Goal: Task Accomplishment & Management: Manage account settings

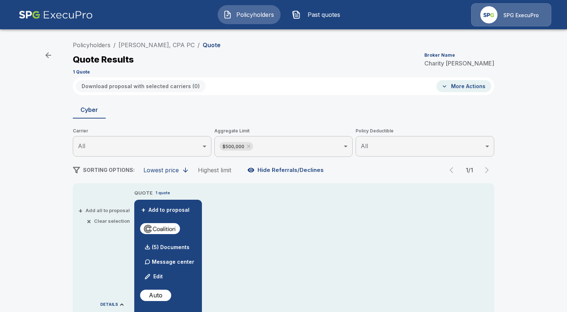
scroll to position [126, 0]
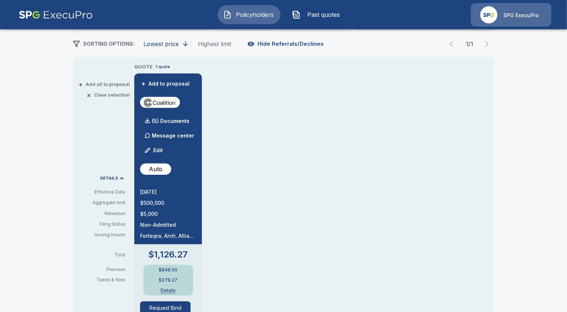
click at [79, 20] on img at bounding box center [56, 14] width 74 height 23
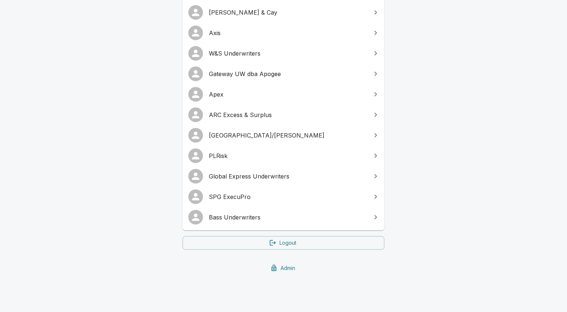
scroll to position [153, 0]
click at [276, 175] on span "Global Express Underwriters" at bounding box center [288, 176] width 158 height 9
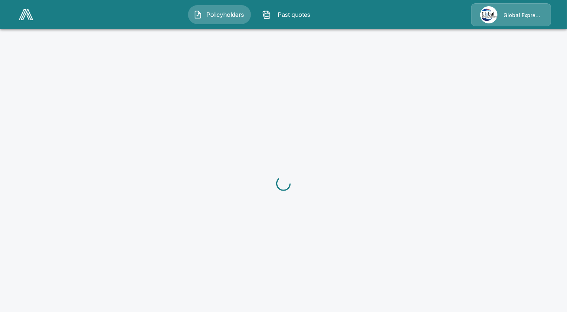
click at [516, 17] on p "Global Express Underwriters" at bounding box center [523, 15] width 39 height 7
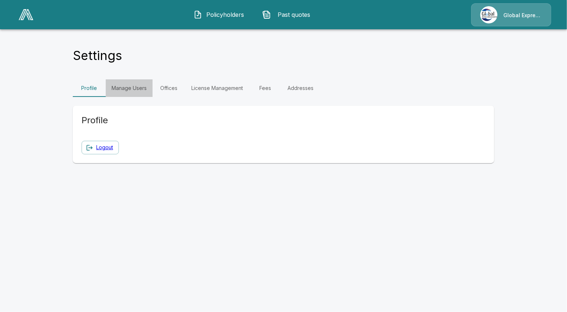
click at [114, 91] on link "Manage Users" at bounding box center [129, 88] width 47 height 18
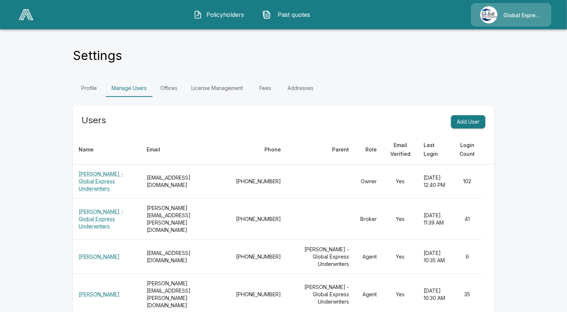
click at [17, 15] on link at bounding box center [26, 14] width 20 height 17
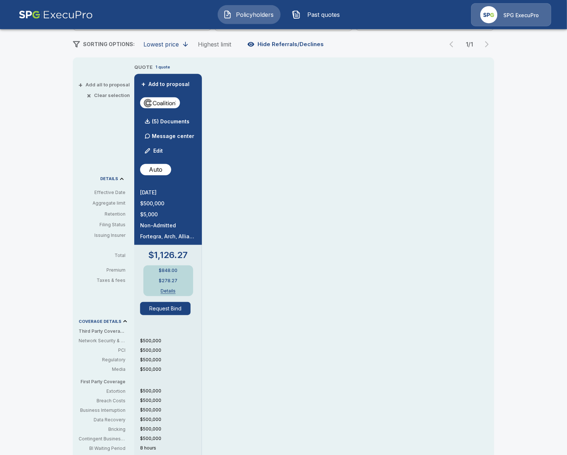
scroll to position [126, 0]
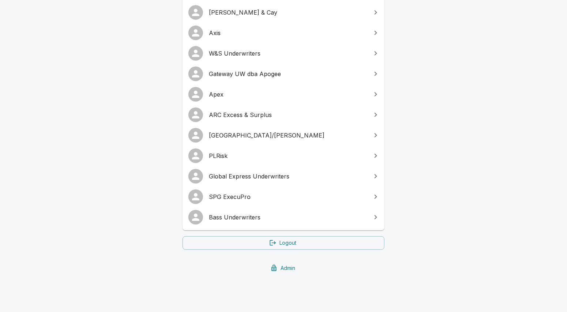
scroll to position [153, 0]
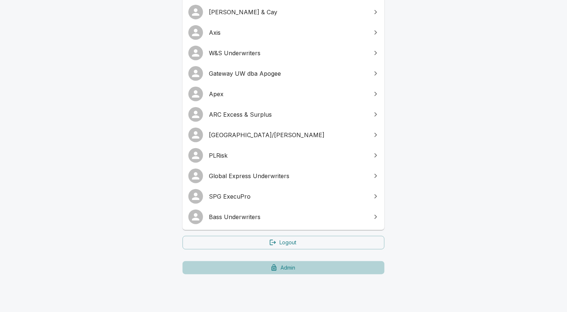
click at [244, 270] on link "Admin" at bounding box center [284, 268] width 202 height 14
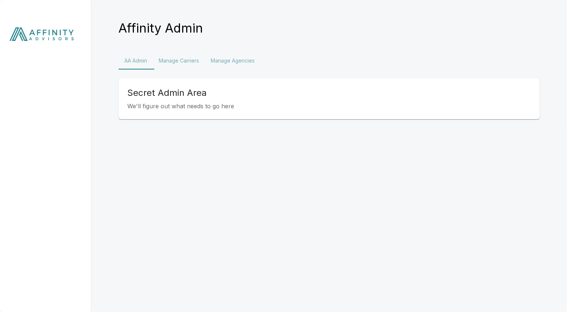
click at [246, 61] on button "Manage Agencies" at bounding box center [233, 61] width 56 height 18
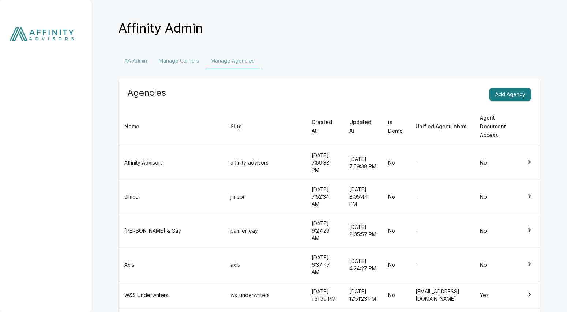
click at [53, 222] on div at bounding box center [46, 156] width 92 height 312
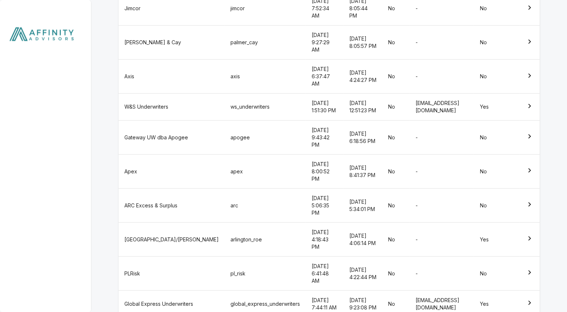
scroll to position [189, 0]
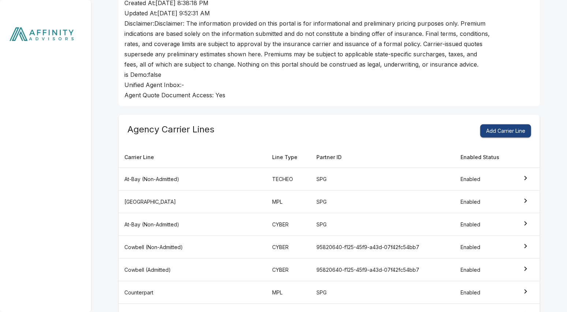
scroll to position [126, 0]
click at [520, 128] on button "Add Carrier Line" at bounding box center [506, 131] width 51 height 14
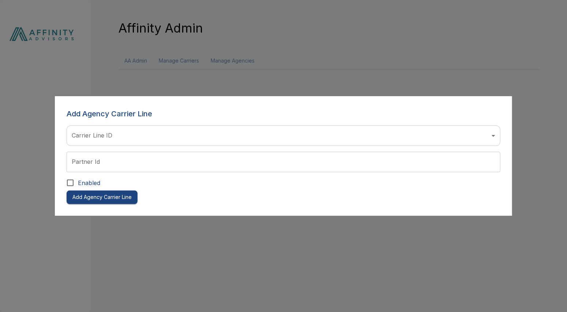
click at [119, 79] on body "Affinity Admin AA Admin Manage Carriers Manage Agencies Add Agency Carrier Line…" at bounding box center [283, 39] width 567 height 79
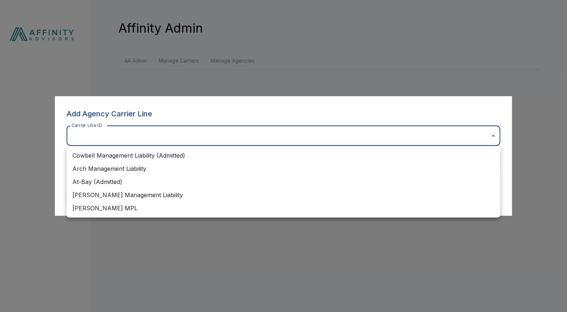
click at [26, 131] on div at bounding box center [283, 156] width 567 height 312
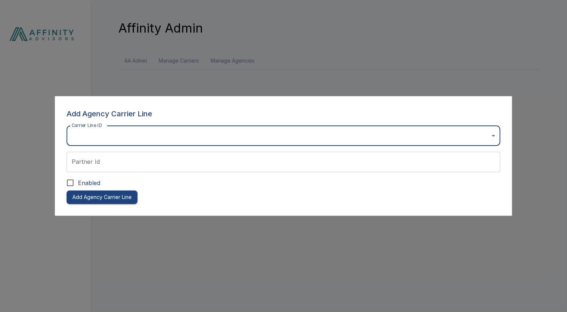
drag, startPoint x: 19, startPoint y: 80, endPoint x: 10, endPoint y: 21, distance: 59.3
click at [16, 71] on div at bounding box center [283, 156] width 567 height 312
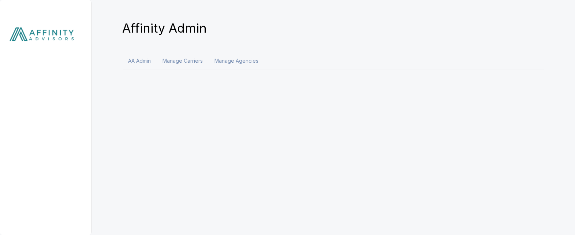
click at [54, 42] on img at bounding box center [46, 36] width 92 height 72
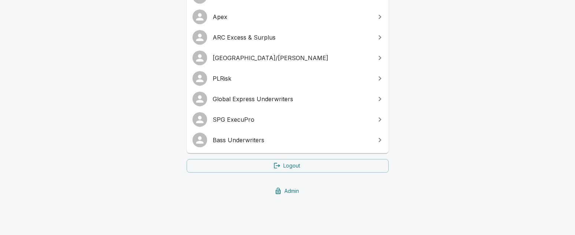
scroll to position [230, 0]
click at [283, 192] on link "Admin" at bounding box center [288, 191] width 202 height 14
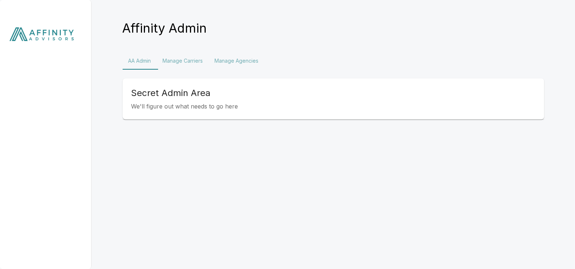
click at [234, 61] on button "Manage Agencies" at bounding box center [237, 61] width 56 height 18
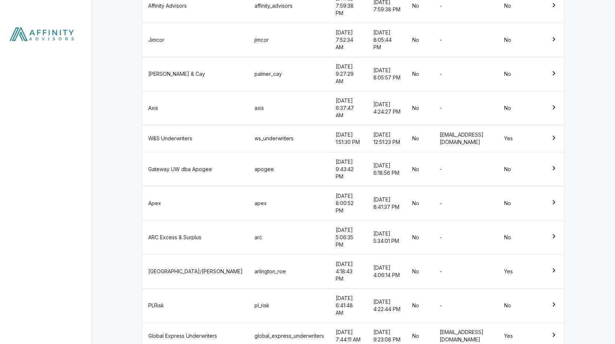
scroll to position [157, 0]
click at [249, 152] on td "apogee" at bounding box center [289, 169] width 81 height 34
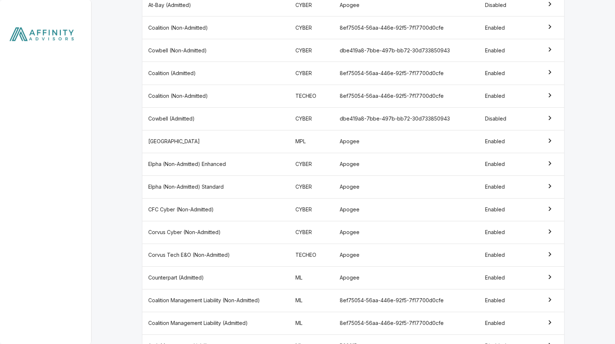
scroll to position [526, 0]
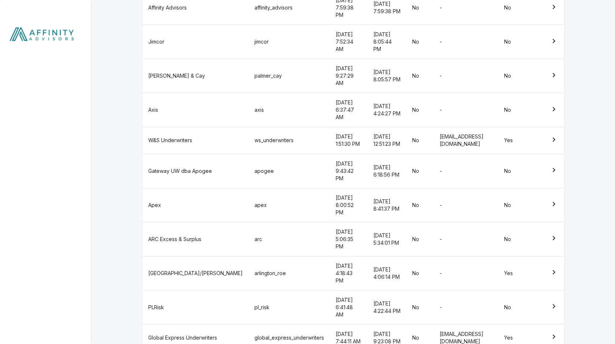
scroll to position [157, 0]
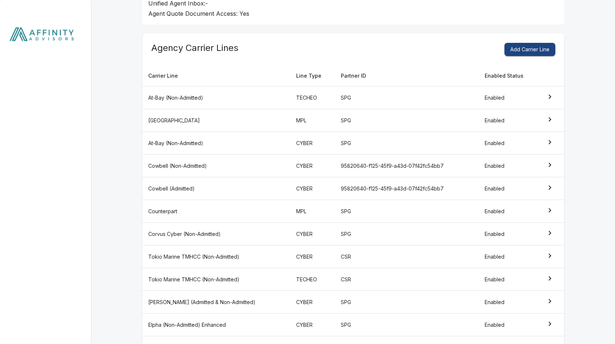
scroll to position [205, 0]
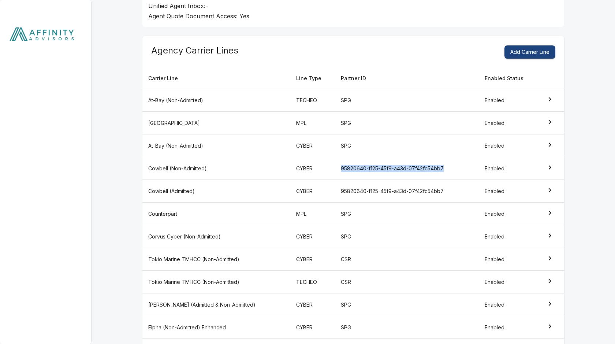
drag, startPoint x: 448, startPoint y: 167, endPoint x: 365, endPoint y: 163, distance: 83.2
click at [365, 163] on td "95820640-f125-45f9-a43d-07f42fc54bb7" at bounding box center [407, 168] width 144 height 23
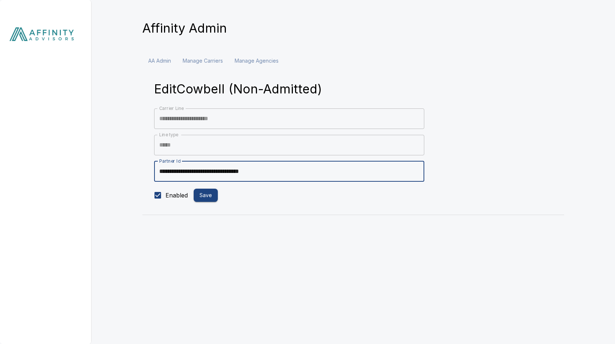
click at [318, 164] on input "**********" at bounding box center [289, 171] width 270 height 20
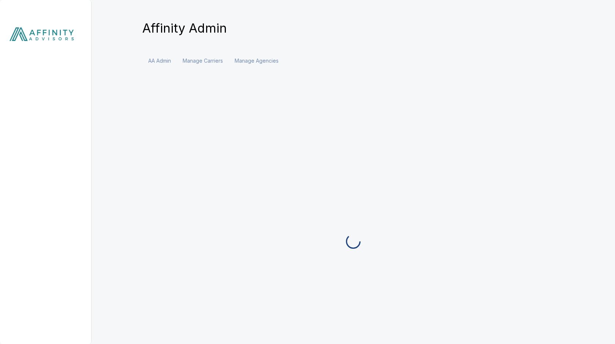
scroll to position [78, 0]
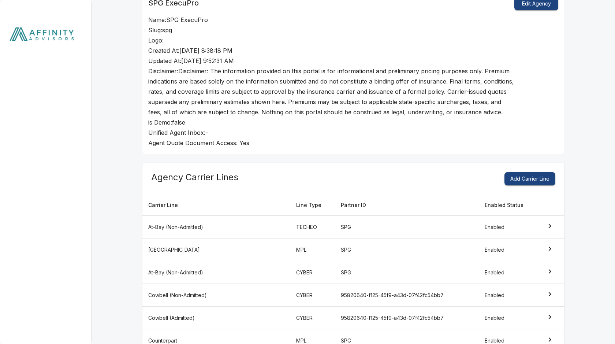
click at [538, 176] on button "Add Carrier Line" at bounding box center [529, 179] width 51 height 14
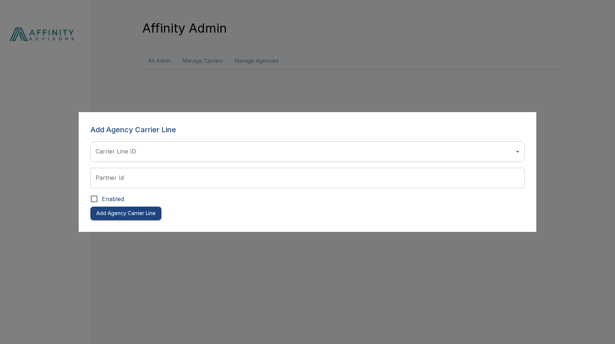
click at [225, 79] on body "Affinity Admin AA Admin Manage Carriers Manage Agencies Add Agency Carrier Line…" at bounding box center [307, 39] width 615 height 79
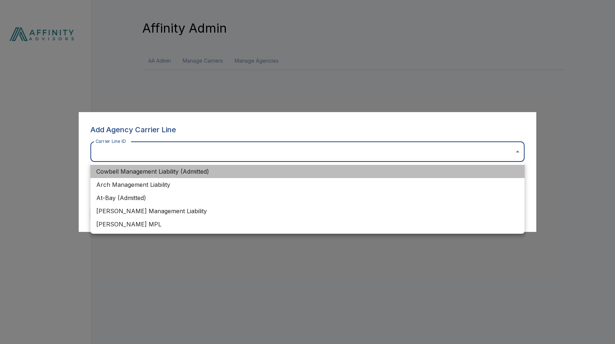
click at [182, 174] on li "Cowbell Management Liability (Admitted)" at bounding box center [307, 171] width 434 height 13
type input "**********"
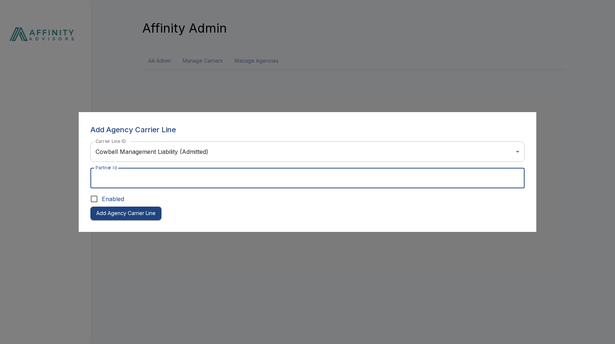
click at [177, 179] on input "Partner Id" at bounding box center [307, 178] width 434 height 20
paste input "**********"
type input "**********"
click at [113, 196] on span "Enabled" at bounding box center [113, 198] width 22 height 9
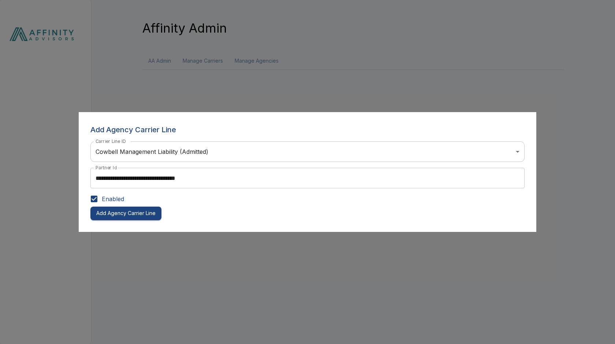
click at [149, 217] on button "Add Agency Carrier Line" at bounding box center [125, 213] width 71 height 14
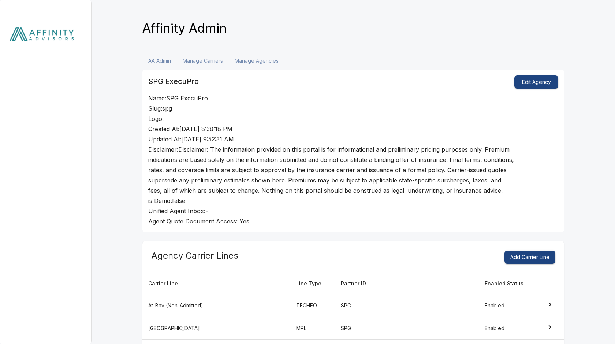
click at [34, 42] on img at bounding box center [46, 36] width 92 height 72
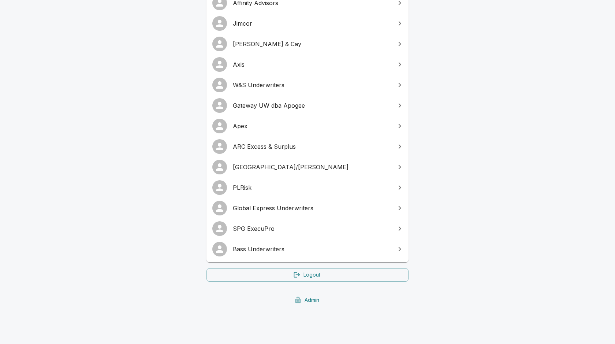
scroll to position [121, 0]
click at [280, 235] on link "SPG ExecuPro" at bounding box center [307, 228] width 202 height 20
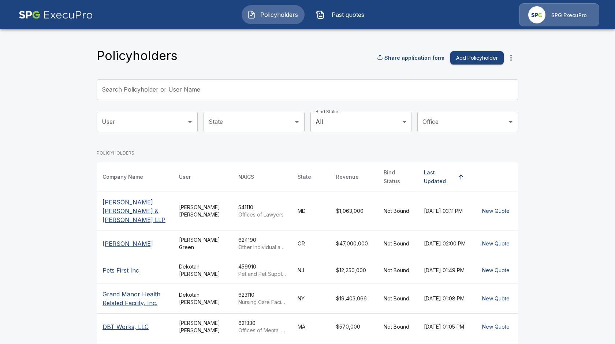
click at [387, 125] on body "Policyholders Past quotes SPG ExecuPro Policyholders Share application form Add…" at bounding box center [307, 267] width 615 height 535
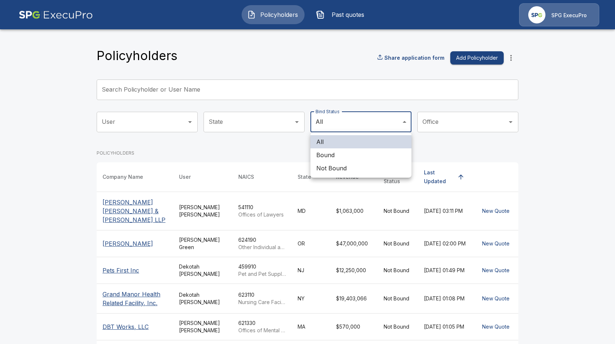
click at [264, 125] on div at bounding box center [307, 172] width 615 height 344
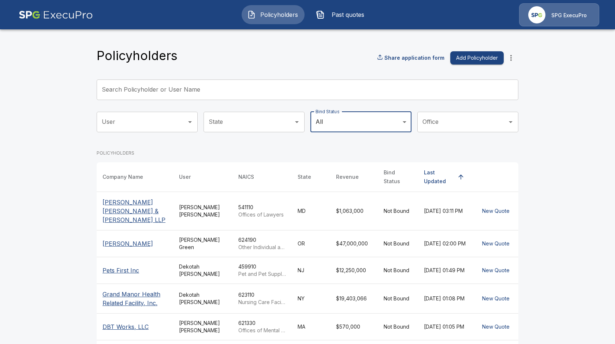
click at [447, 121] on input "Office" at bounding box center [462, 122] width 83 height 14
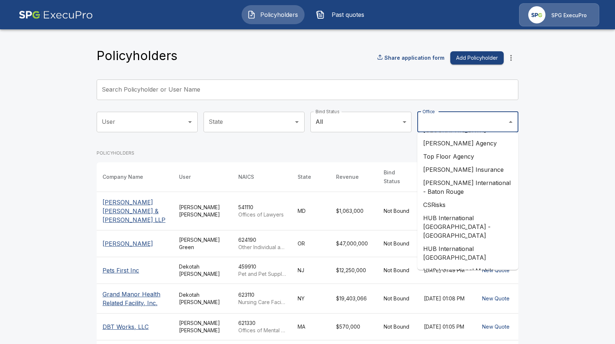
scroll to position [316, 0]
drag, startPoint x: 553, startPoint y: 153, endPoint x: 549, endPoint y: 152, distance: 4.2
click at [553, 153] on main "Policyholders Share application form Add Policyholder Search Policyholder or Us…" at bounding box center [307, 267] width 615 height 535
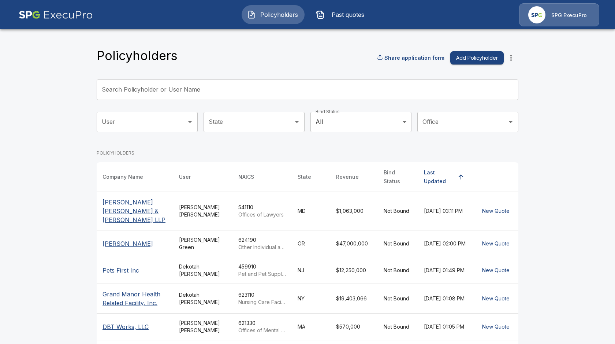
click at [324, 17] on img "button" at bounding box center [320, 14] width 9 height 9
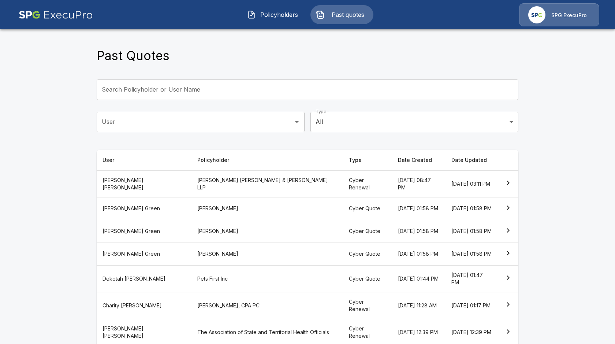
click at [366, 119] on body "Policyholders Past quotes SPG ExecuPro Past Quotes Search Policyholder or User …" at bounding box center [307, 229] width 615 height 458
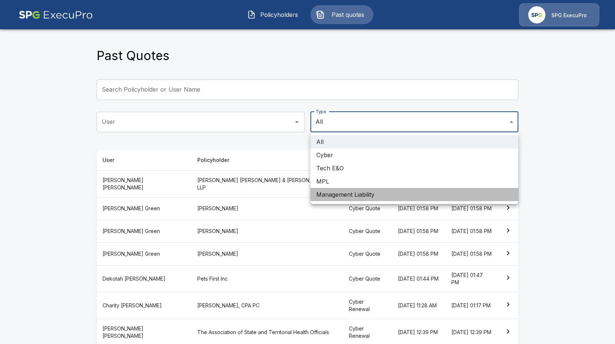
click at [357, 190] on li "Management Liability" at bounding box center [414, 194] width 208 height 13
type input "**"
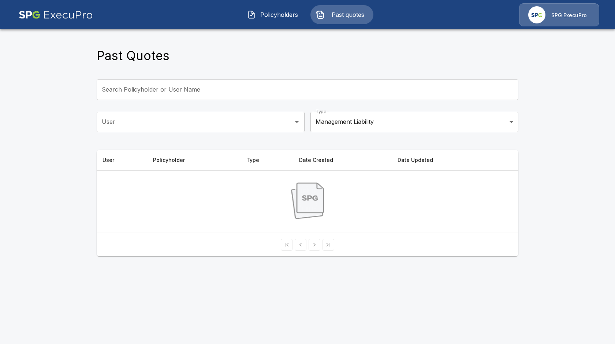
click at [86, 137] on main "Past Quotes Search Policyholder or User Name Search Policyholder or User Name U…" at bounding box center [307, 132] width 615 height 265
click at [269, 18] on span "Policyholders" at bounding box center [279, 14] width 40 height 9
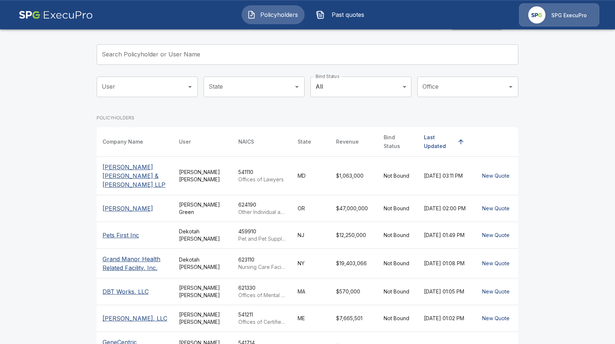
scroll to position [35, 0]
click at [210, 184] on td "Tricia Dietz" at bounding box center [202, 176] width 59 height 38
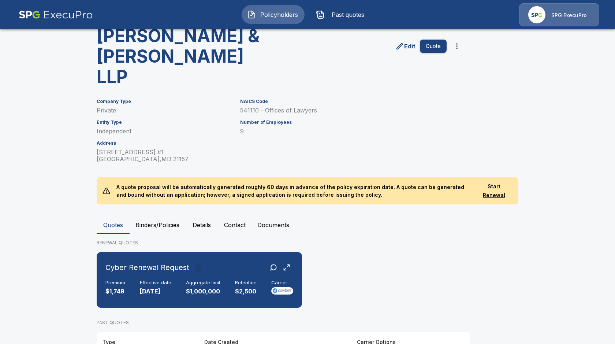
scroll to position [57, 0]
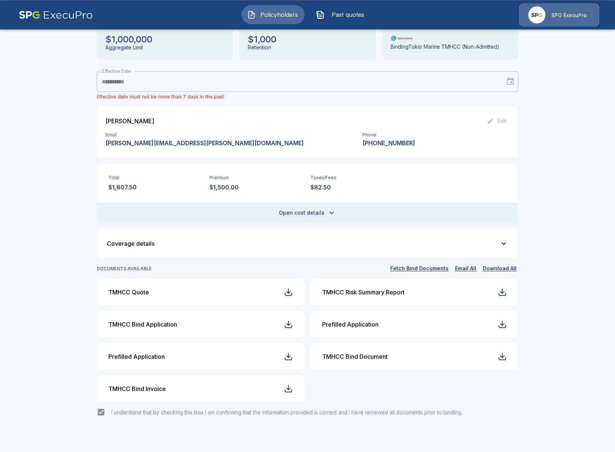
scroll to position [74, 0]
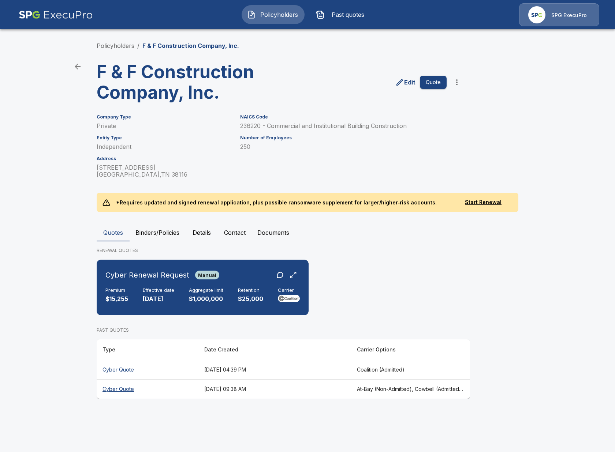
click at [242, 393] on th "August 21, 2025 at 09:38 AM" at bounding box center [274, 389] width 153 height 19
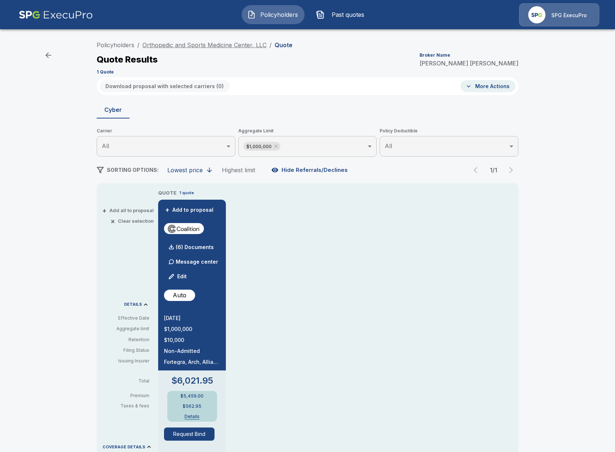
click at [221, 47] on link "Orthopedic and Sports Medicine Center, LLC" at bounding box center [204, 44] width 124 height 7
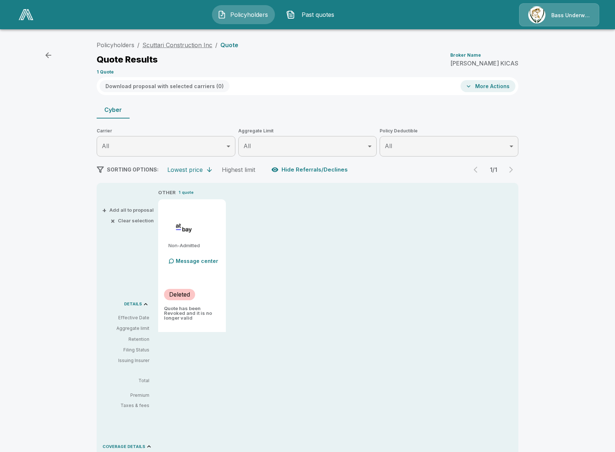
click at [194, 46] on link "Scuttari Construction Inc" at bounding box center [177, 44] width 70 height 7
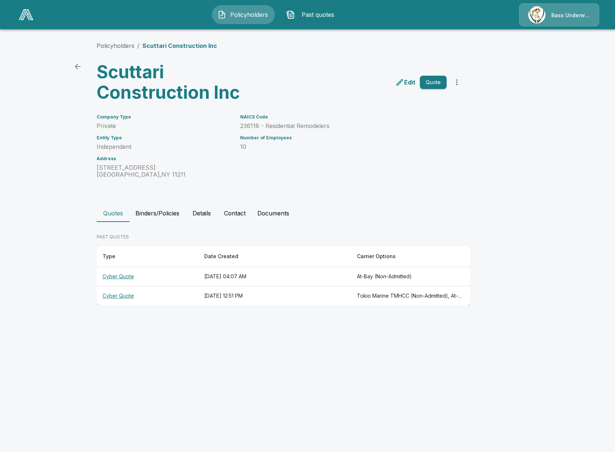
click at [172, 280] on th "Cyber Quote" at bounding box center [148, 276] width 102 height 19
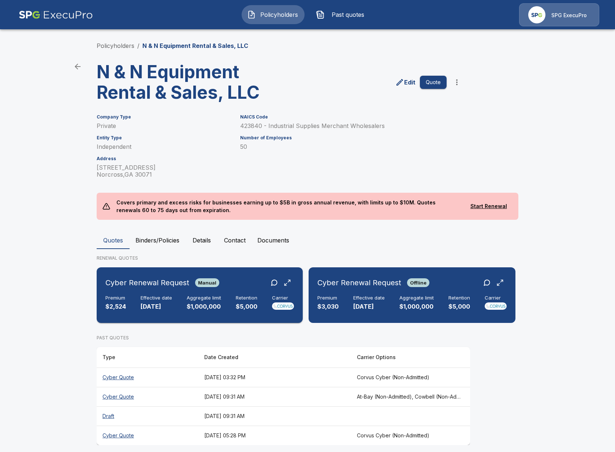
click at [193, 289] on div "Cyber Renewal Request Manual" at bounding box center [162, 282] width 114 height 13
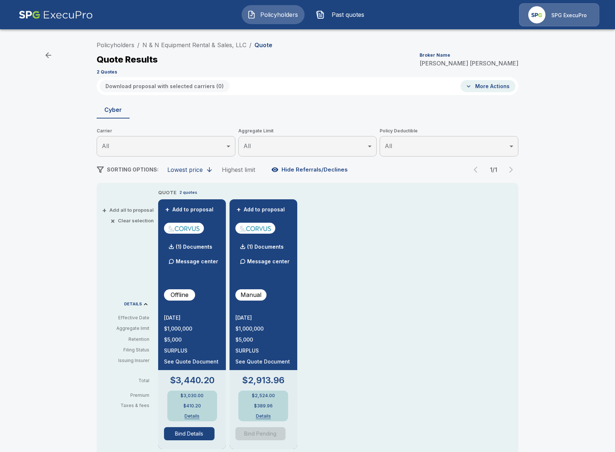
click at [56, 232] on div "Policyholders / N & N Equipment Rental & Sales, LLC / Quote Quote Results Broke…" at bounding box center [307, 279] width 615 height 488
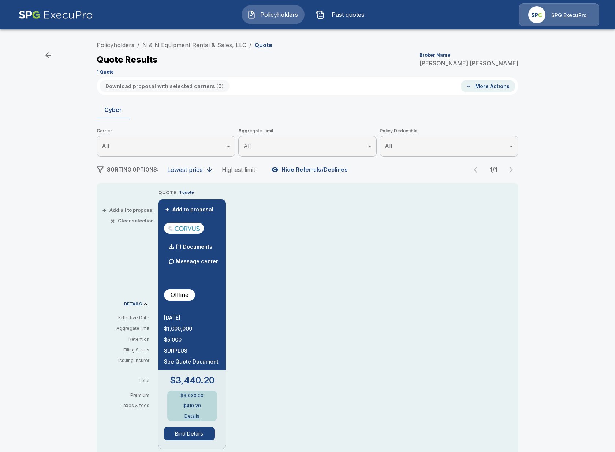
click at [178, 42] on link "N & N Equipment Rental & Sales, LLC" at bounding box center [194, 44] width 104 height 7
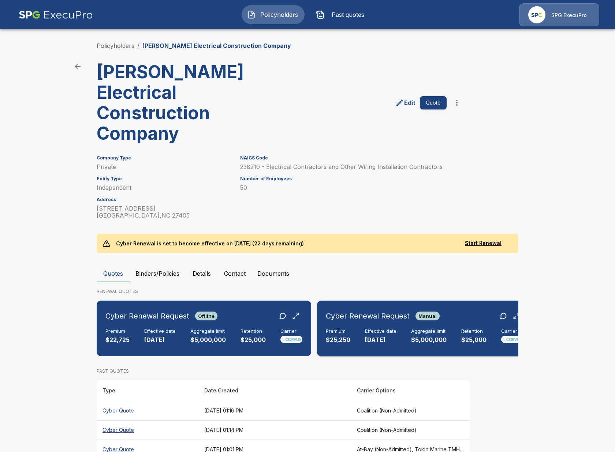
click at [351, 329] on div "Premium $25,250 Effective date [DATE] Aggregate limit $5,000,000 Retention $25,…" at bounding box center [424, 337] width 197 height 16
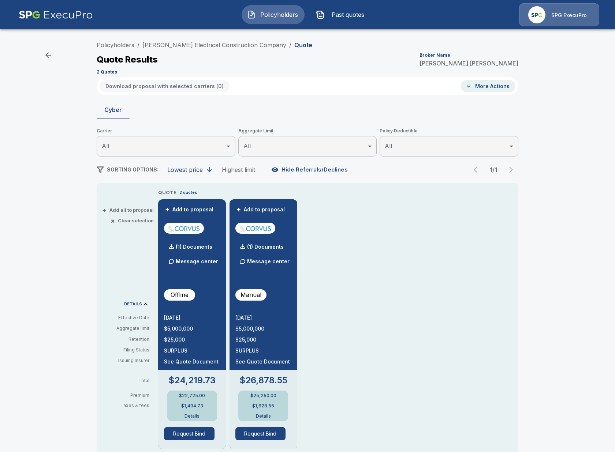
click at [87, 240] on div "Policyholders / Cooper Electrical Construction Company / Quote Quote Results Br…" at bounding box center [307, 279] width 615 height 488
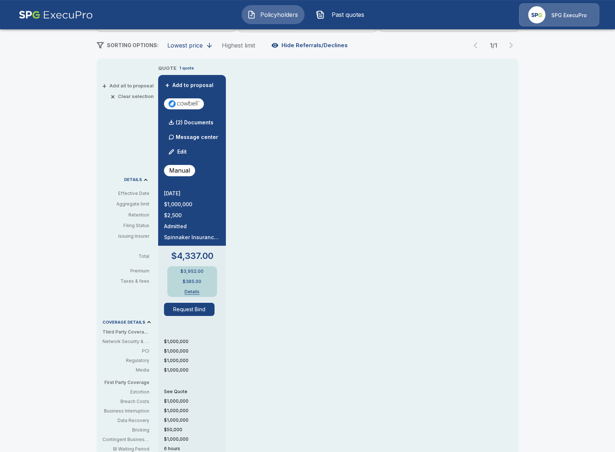
scroll to position [126, 0]
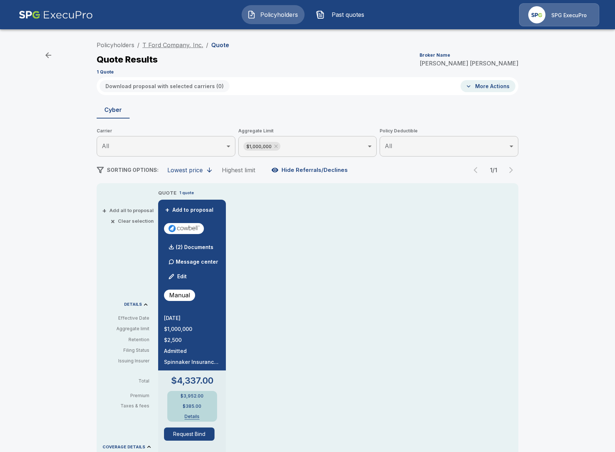
click at [176, 43] on link "T Ford Company, Inc." at bounding box center [172, 44] width 61 height 7
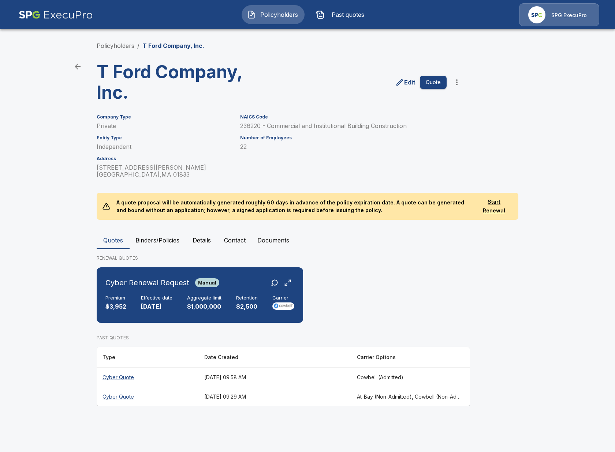
click at [351, 395] on th "[DATE] 09:29 AM" at bounding box center [274, 396] width 153 height 19
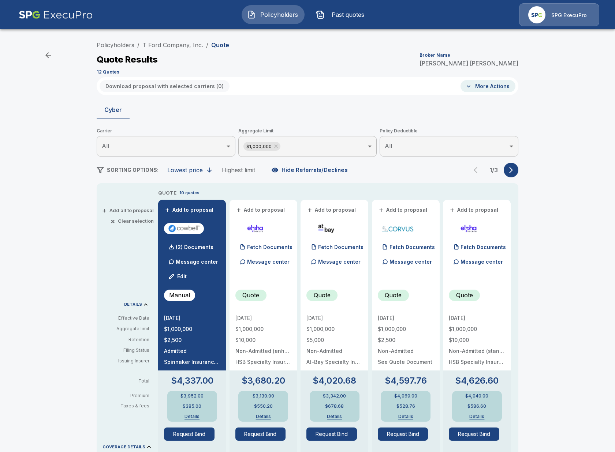
click at [513, 171] on icon "button" at bounding box center [510, 170] width 7 height 7
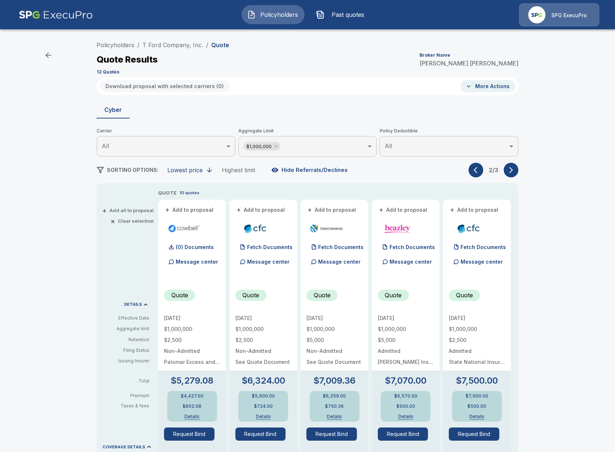
click at [513, 171] on icon "button" at bounding box center [510, 170] width 7 height 7
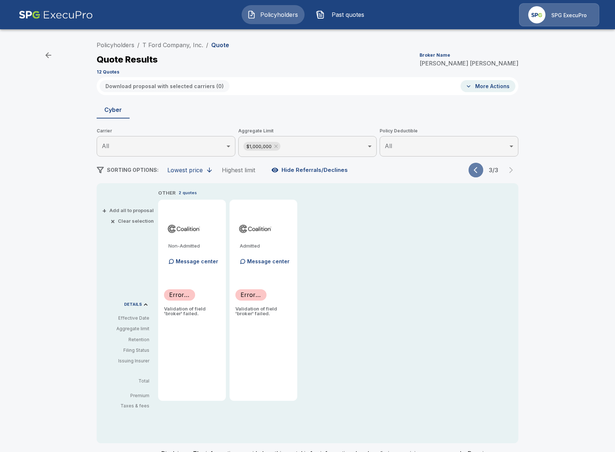
click at [481, 171] on icon "button" at bounding box center [477, 170] width 7 height 7
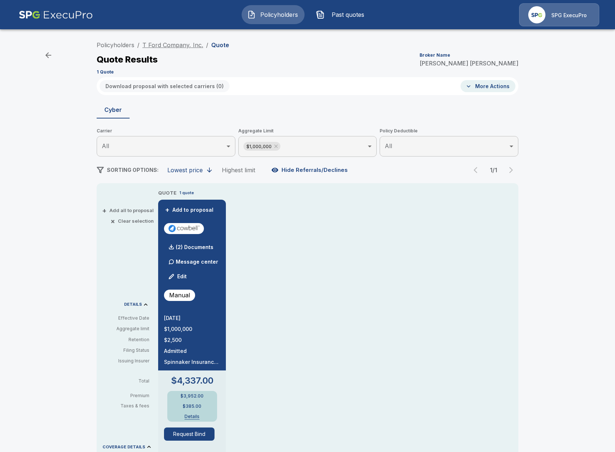
click at [162, 43] on link "T Ford Company, Inc." at bounding box center [172, 44] width 61 height 7
